Goal: Task Accomplishment & Management: Manage account settings

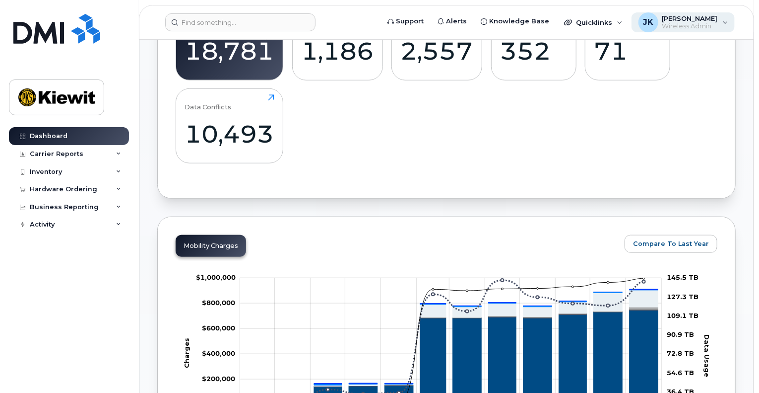
scroll to position [446, 0]
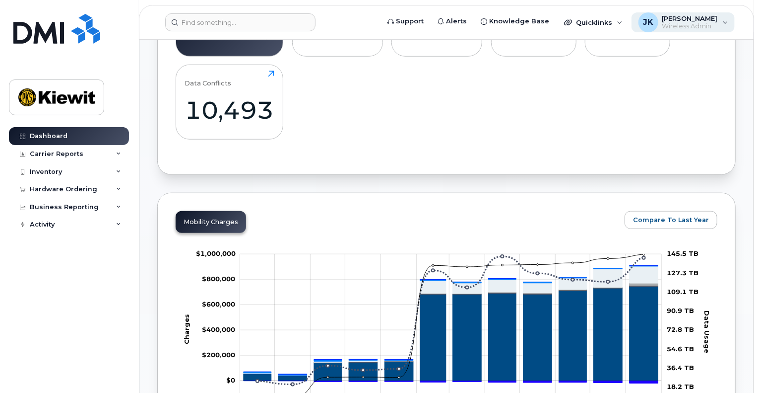
click at [723, 26] on div "JK [PERSON_NAME] Wireless Admin" at bounding box center [684, 22] width 104 height 20
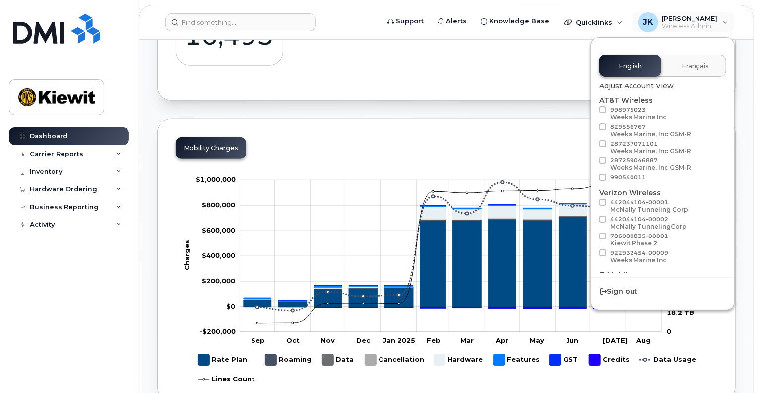
scroll to position [56, 0]
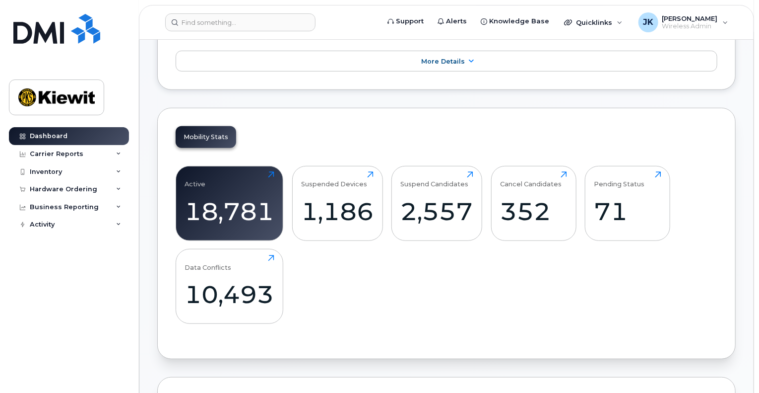
scroll to position [261, 0]
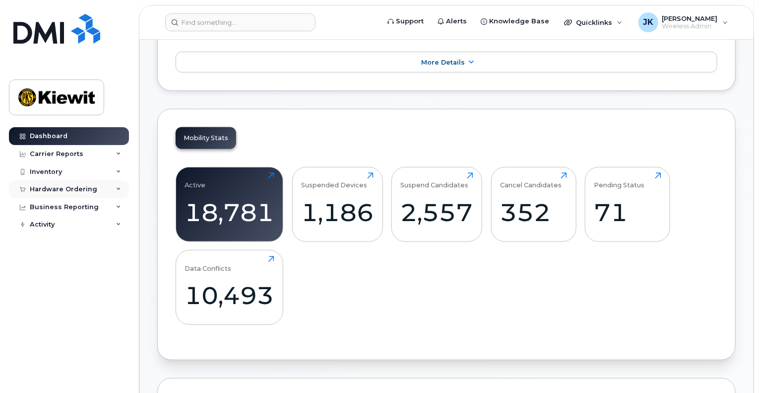
click at [122, 191] on div "Hardware Ordering" at bounding box center [69, 189] width 120 height 18
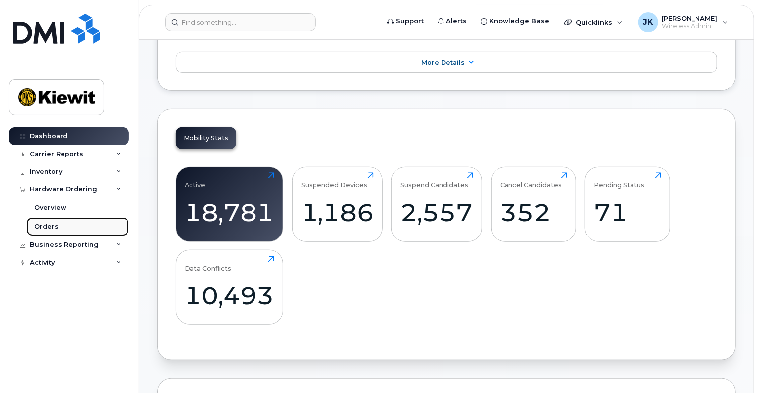
click at [64, 225] on link "Orders" at bounding box center [77, 226] width 103 height 19
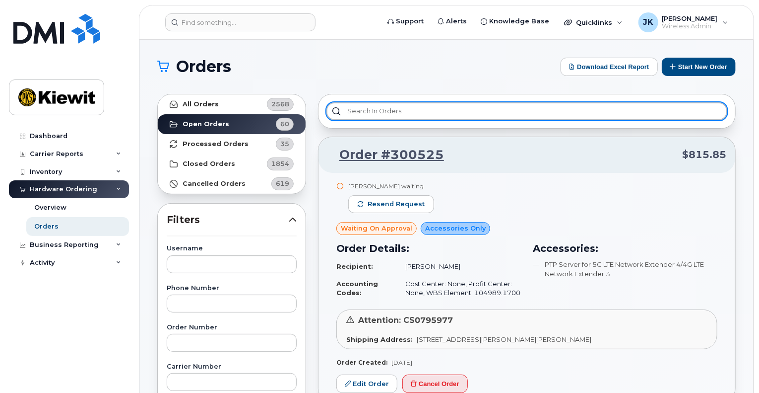
click at [356, 108] on input "text" at bounding box center [527, 111] width 401 height 18
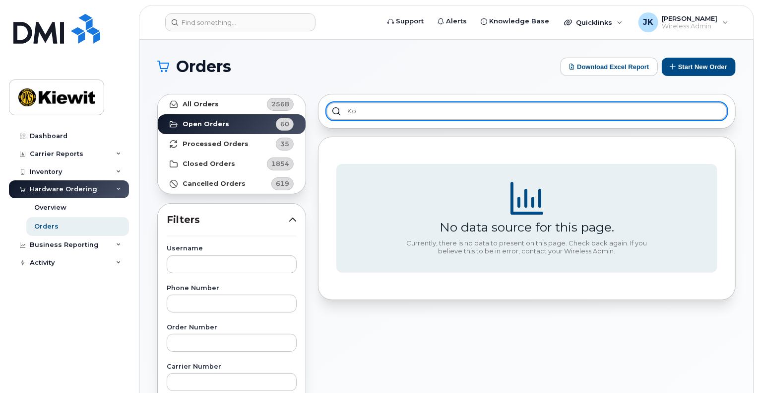
type input "k"
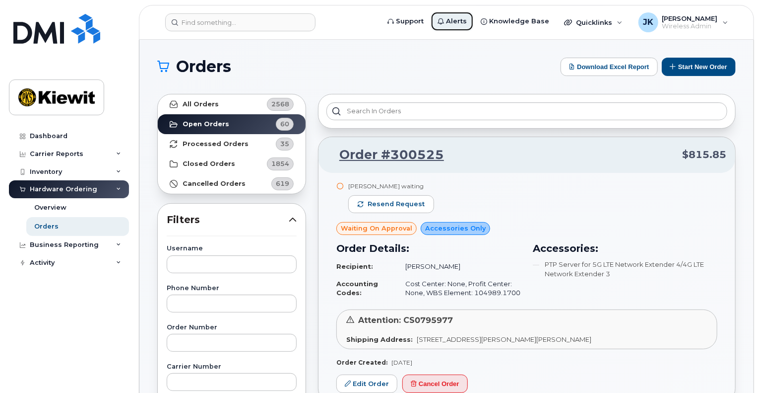
click at [463, 15] on link "Alerts" at bounding box center [452, 21] width 43 height 20
click at [455, 17] on span "Alerts" at bounding box center [456, 21] width 21 height 10
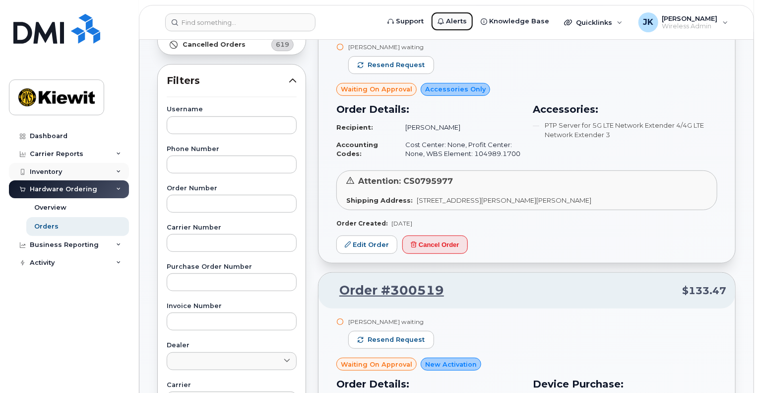
scroll to position [138, 0]
click at [123, 268] on div "Activity" at bounding box center [69, 263] width 120 height 18
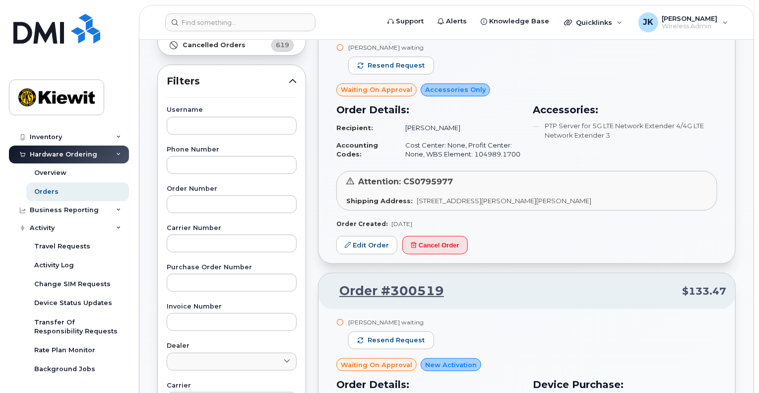
scroll to position [0, 0]
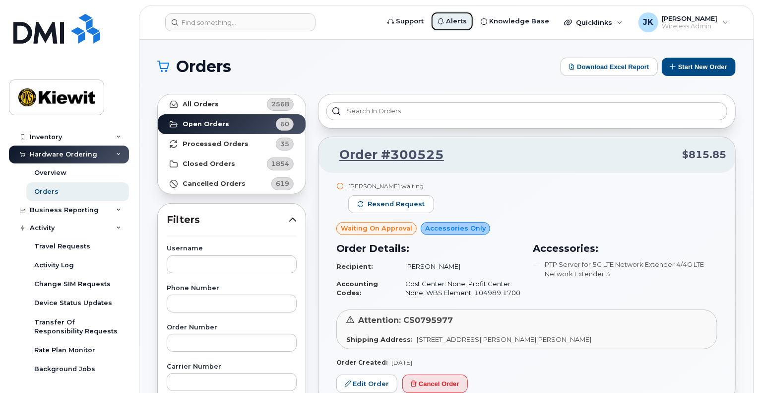
click at [462, 18] on span "Alerts" at bounding box center [456, 21] width 21 height 10
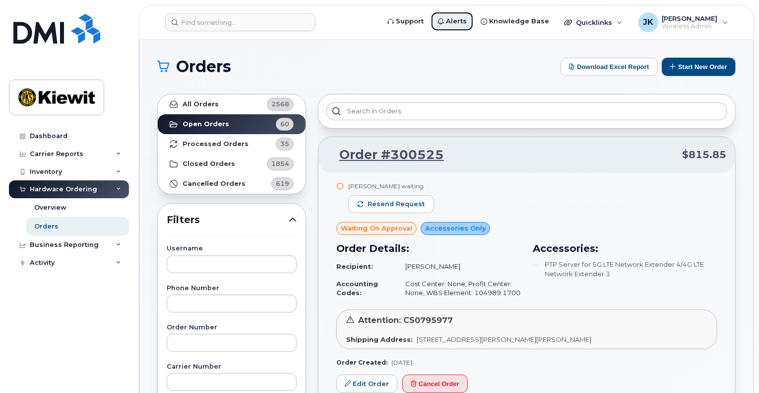
click at [462, 18] on span "Alerts" at bounding box center [456, 21] width 21 height 10
click at [619, 21] on div "Quicklinks" at bounding box center [593, 22] width 72 height 20
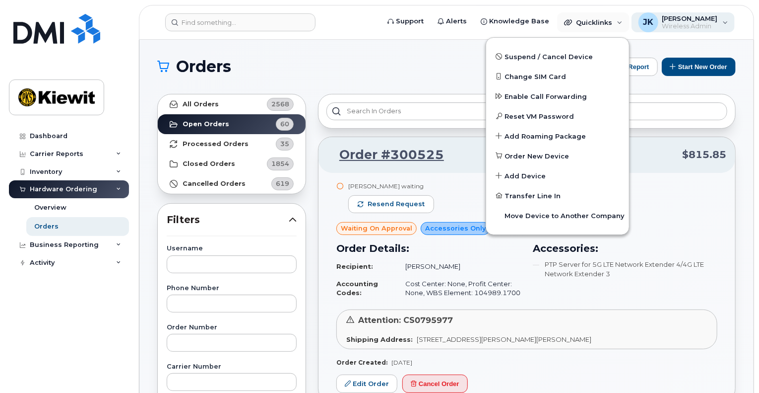
click at [703, 17] on span "[PERSON_NAME]" at bounding box center [691, 18] width 56 height 8
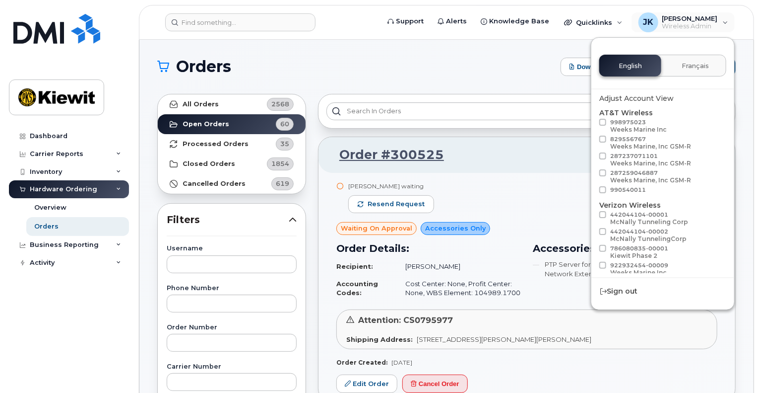
click at [441, 69] on h1 "Orders" at bounding box center [356, 67] width 399 height 16
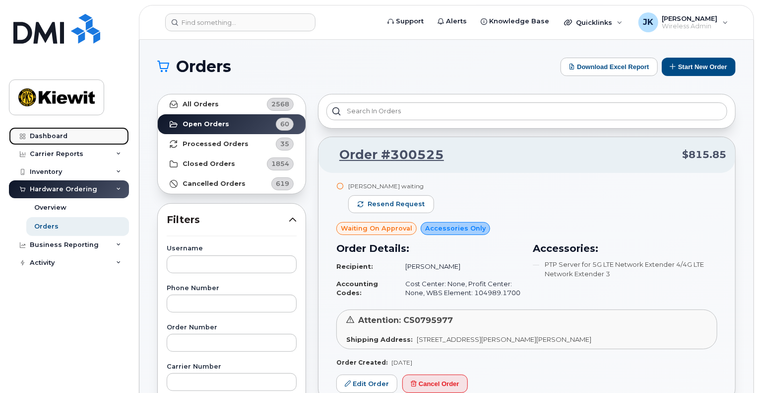
click at [59, 138] on div "Dashboard" at bounding box center [49, 136] width 38 height 8
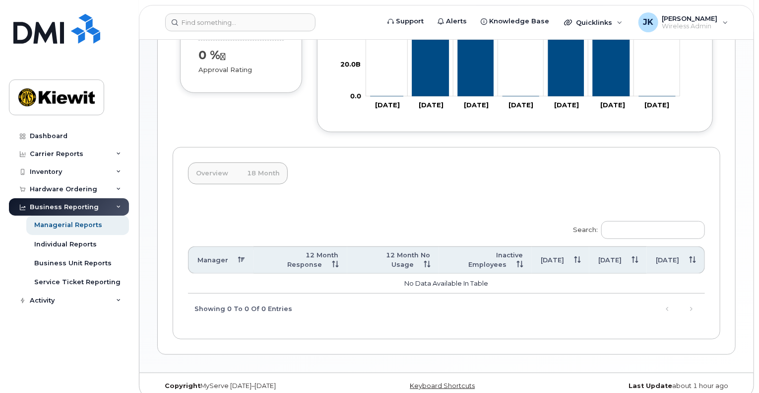
scroll to position [222, 0]
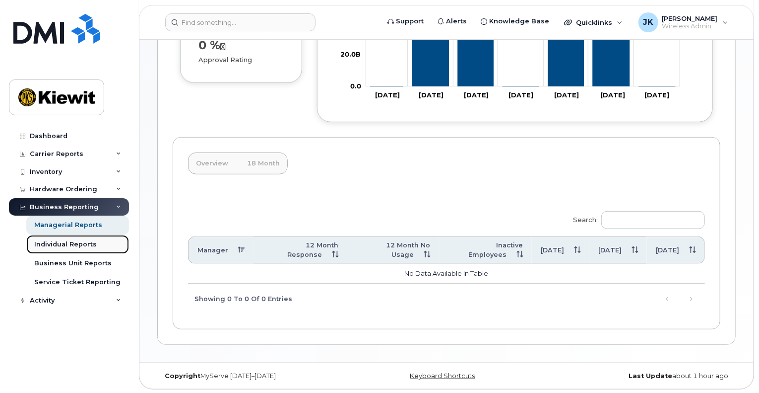
click at [90, 246] on div "Individual Reports" at bounding box center [65, 244] width 63 height 9
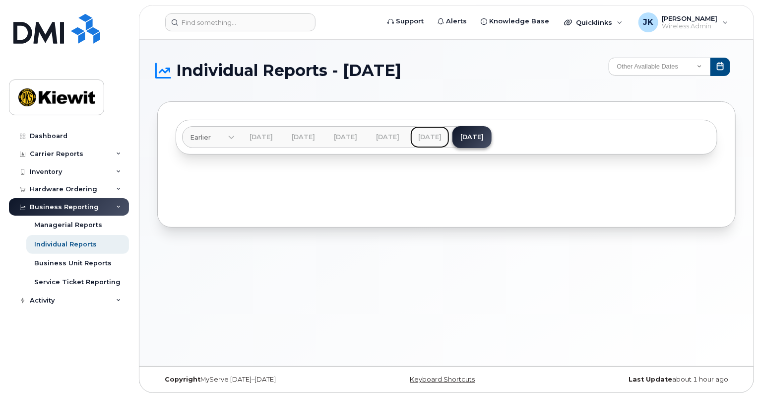
click at [450, 138] on link "[DATE]" at bounding box center [429, 137] width 39 height 22
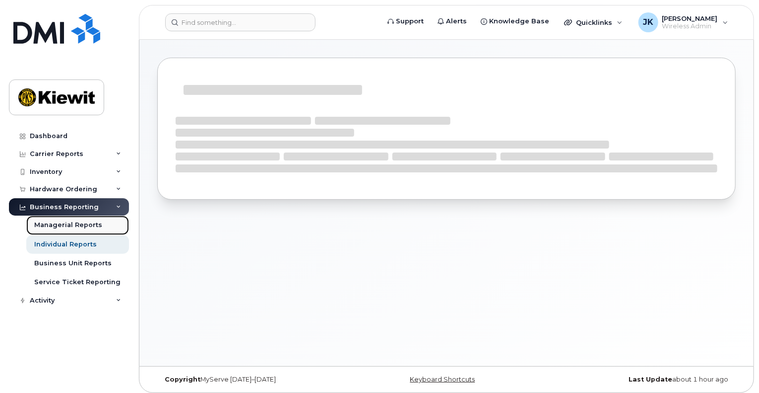
click at [88, 220] on div "Managerial Reports" at bounding box center [68, 224] width 68 height 9
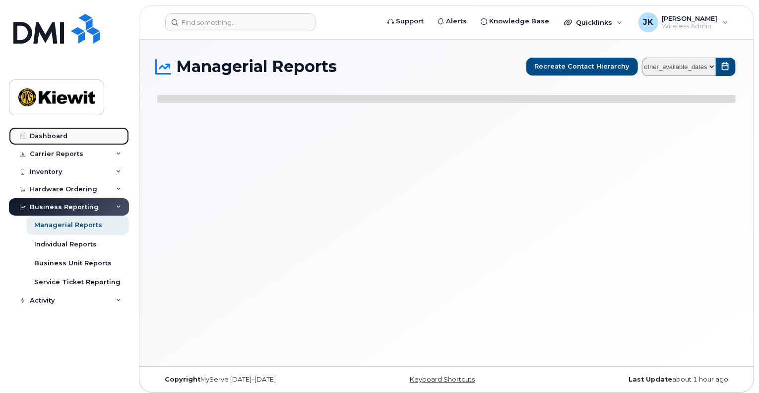
click at [64, 135] on div "Dashboard" at bounding box center [49, 136] width 38 height 8
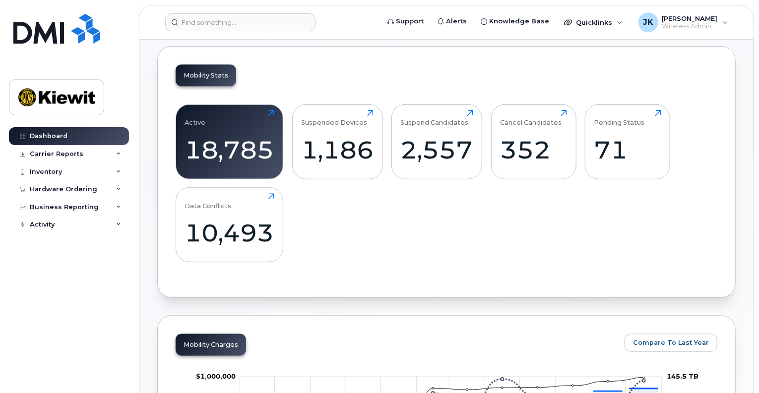
scroll to position [322, 0]
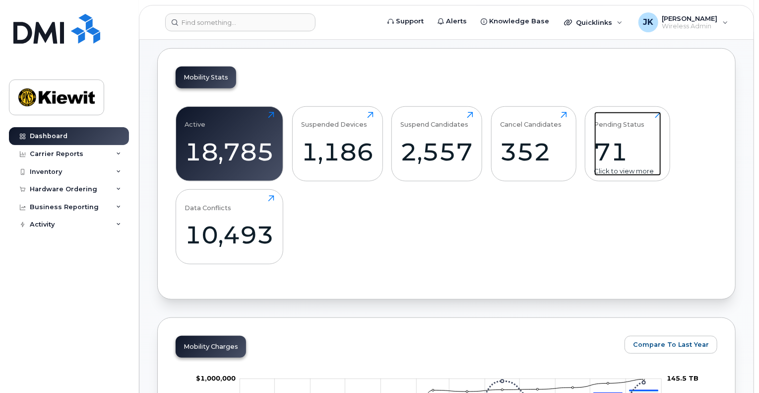
click at [617, 151] on div "71" at bounding box center [628, 151] width 67 height 29
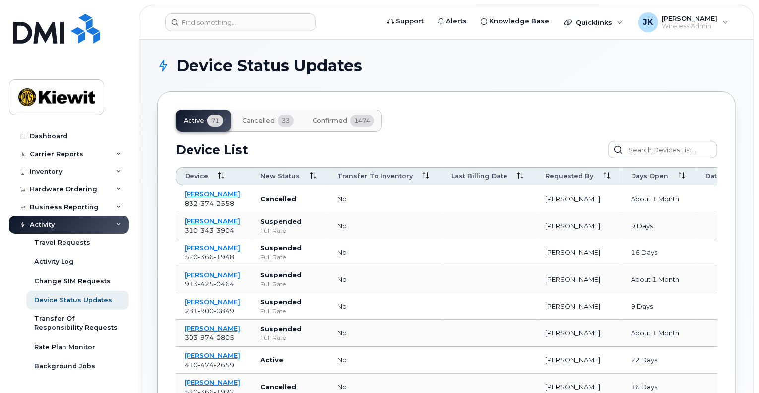
click at [565, 169] on th "Requested By" at bounding box center [580, 176] width 86 height 18
click at [568, 172] on span "Requested By" at bounding box center [570, 176] width 48 height 9
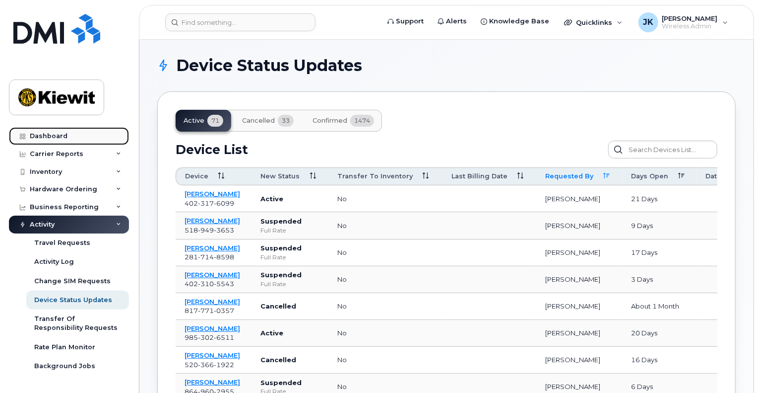
click at [62, 140] on link "Dashboard" at bounding box center [69, 136] width 120 height 18
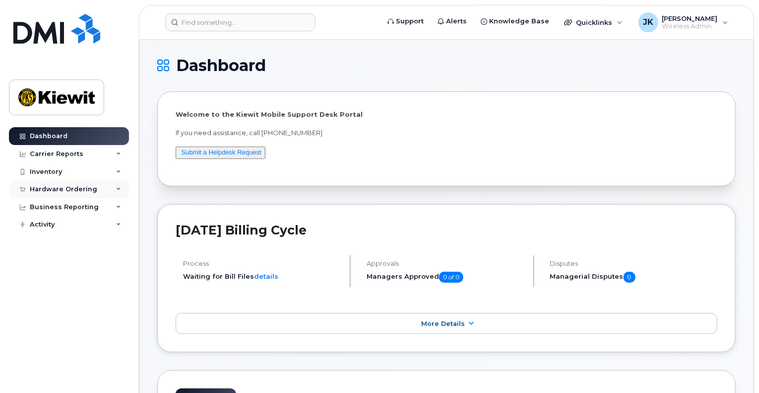
click at [116, 184] on div "Hardware Ordering" at bounding box center [69, 189] width 120 height 18
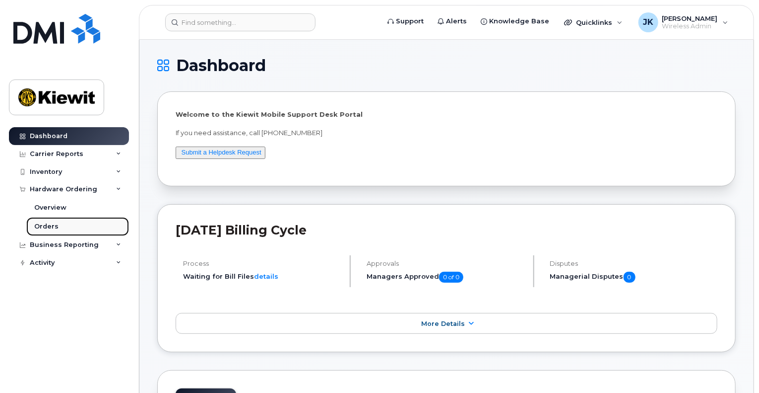
click at [54, 224] on div "Orders" at bounding box center [46, 226] width 24 height 9
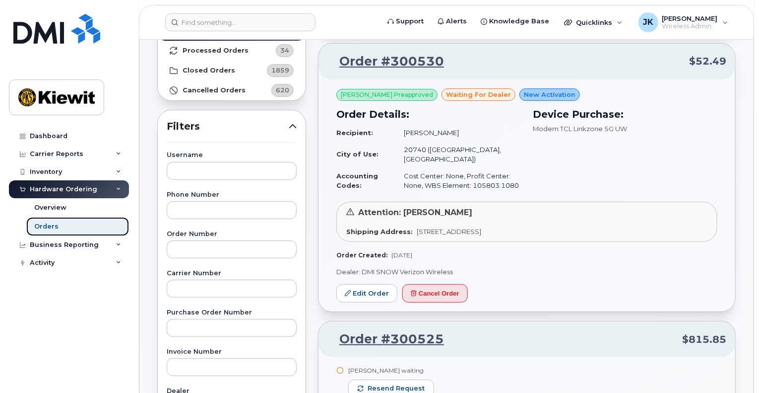
scroll to position [89, 0]
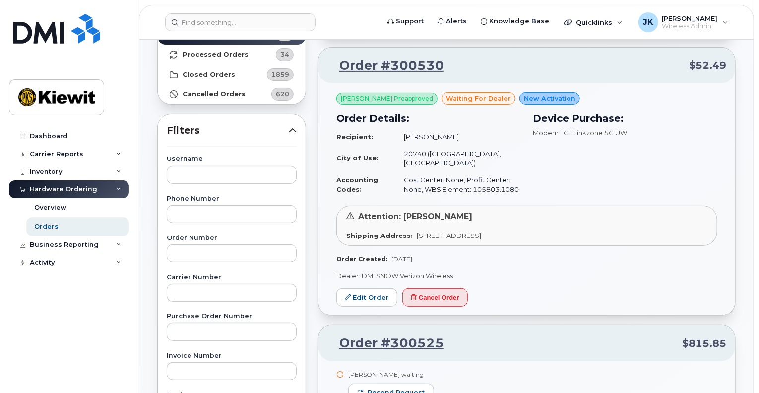
click at [375, 150] on td "City of Use:" at bounding box center [366, 158] width 59 height 26
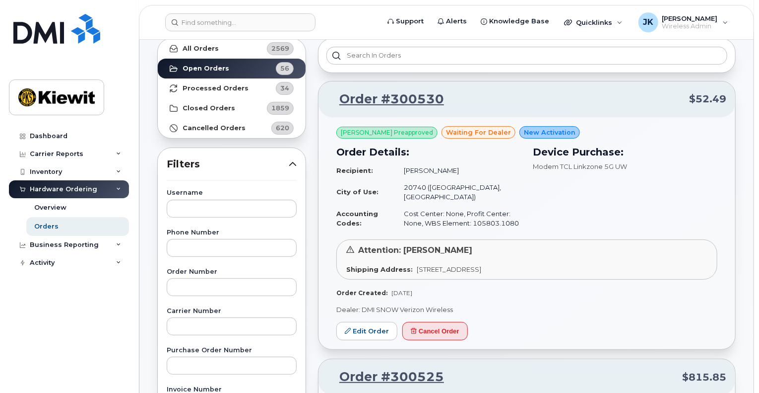
scroll to position [54, 0]
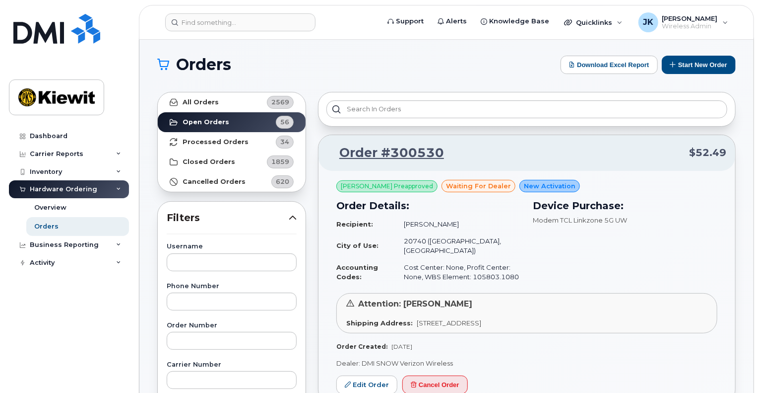
scroll to position [2, 0]
click at [618, 65] on button "Download Excel Report" at bounding box center [609, 65] width 97 height 18
